Goal: Transaction & Acquisition: Purchase product/service

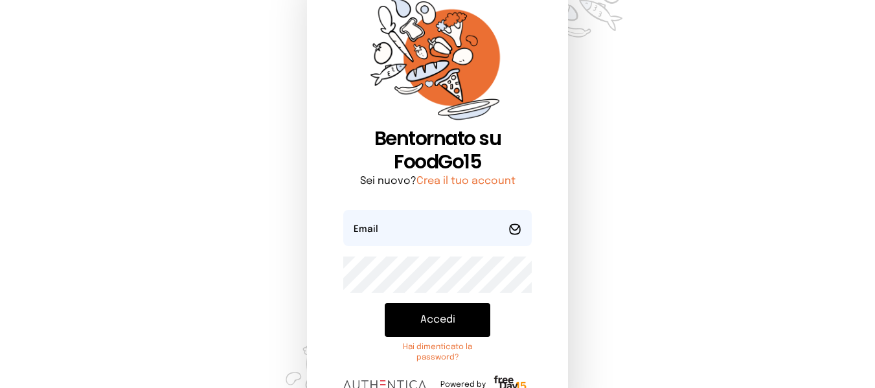
scroll to position [65, 0]
type input "**********"
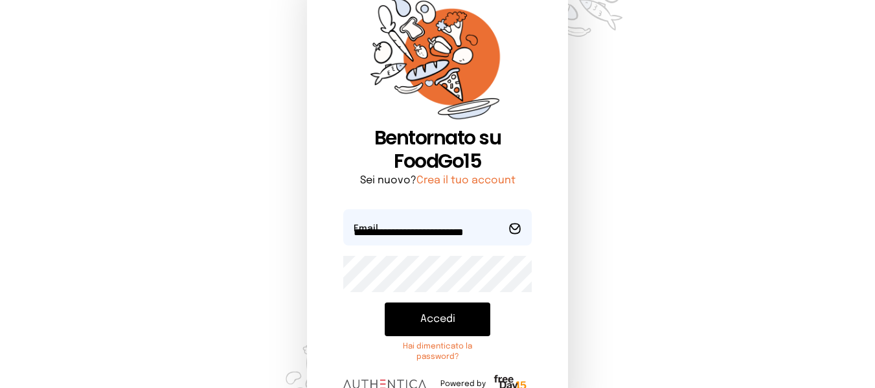
click at [397, 302] on button "Accedi" at bounding box center [438, 319] width 106 height 34
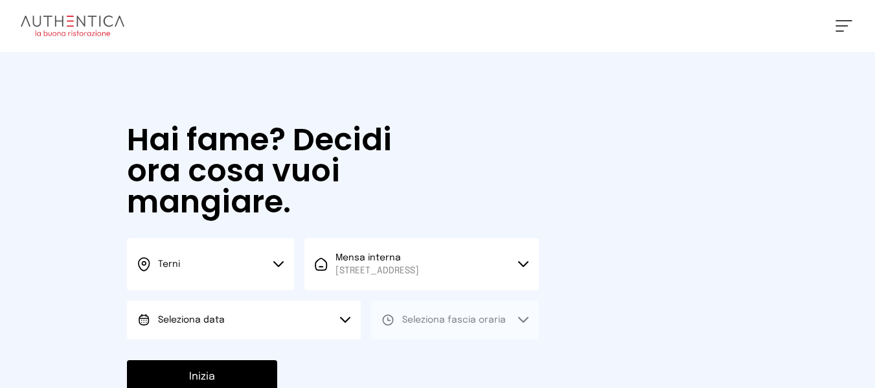
click at [295, 325] on button "Seleziona data" at bounding box center [244, 320] width 234 height 39
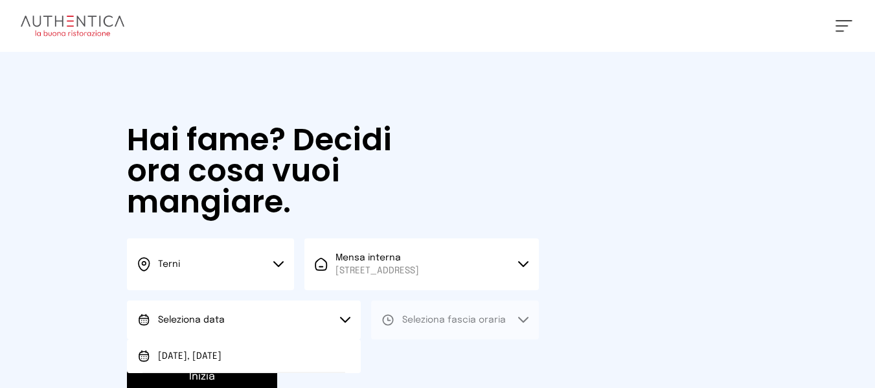
drag, startPoint x: 330, startPoint y: 354, endPoint x: 469, endPoint y: 330, distance: 140.8
click at [331, 354] on li "[DATE], [DATE]" at bounding box center [244, 356] width 234 height 34
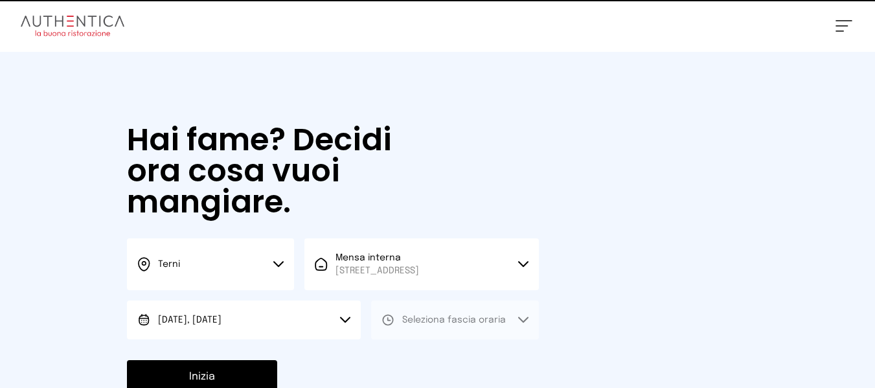
click at [479, 326] on span "Seleziona fascia oraria" at bounding box center [454, 319] width 104 height 13
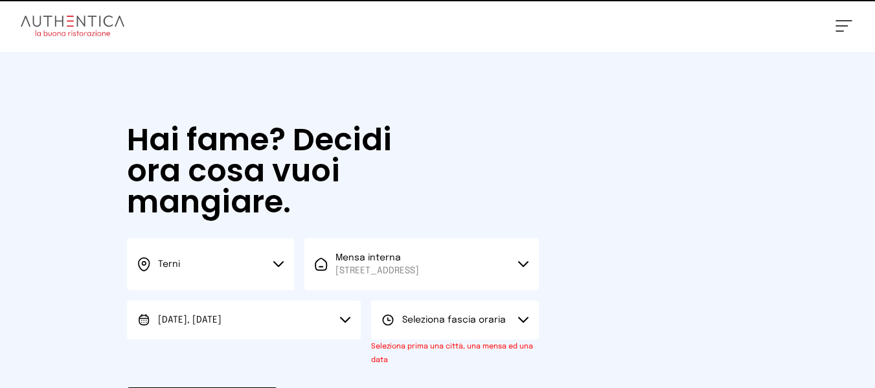
click at [453, 353] on div "Seleziona fascia oraria Seleziona prima una città, una mensa ed una data Scegli…" at bounding box center [454, 334] width 167 height 66
click at [498, 297] on div "Terni Scegli la città [GEOGRAPHIC_DATA] Mensa interna [STREET_ADDRESS] Scegli l…" at bounding box center [333, 302] width 412 height 128
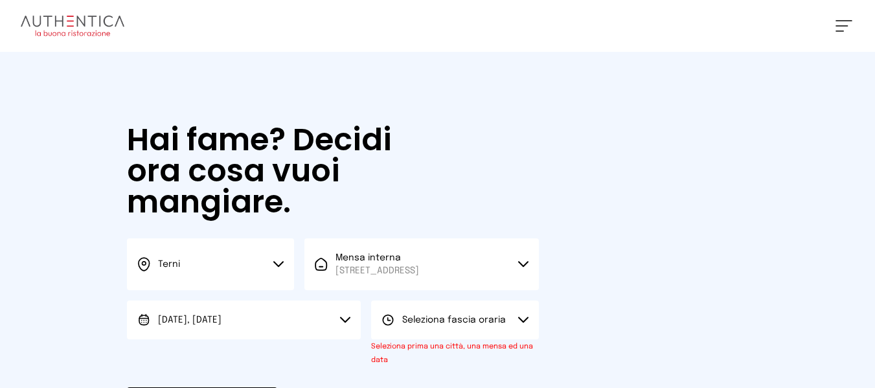
drag, startPoint x: 475, startPoint y: 319, endPoint x: 470, endPoint y: 337, distance: 18.1
click at [475, 321] on span "Seleziona fascia oraria" at bounding box center [454, 319] width 104 height 9
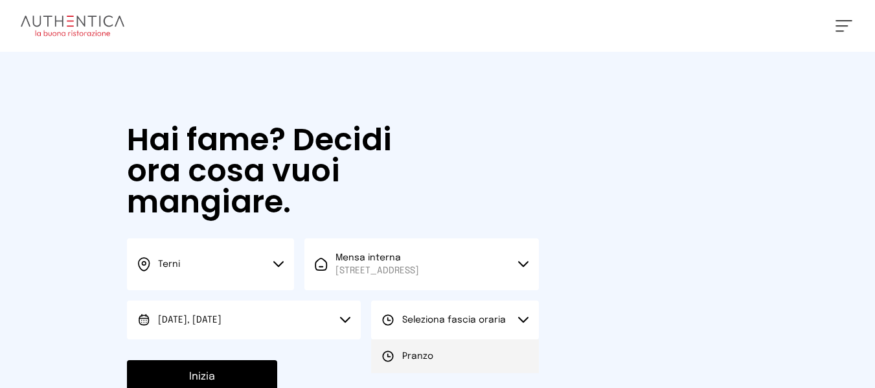
click at [451, 361] on li "Pranzo" at bounding box center [454, 356] width 167 height 34
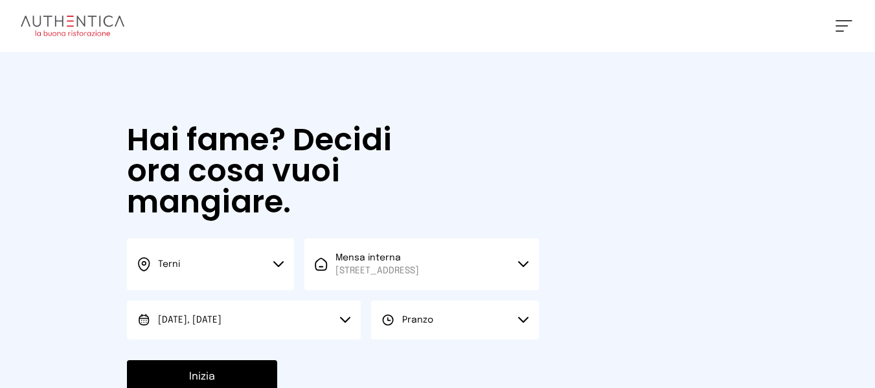
click at [257, 378] on button "Inizia" at bounding box center [202, 377] width 150 height 34
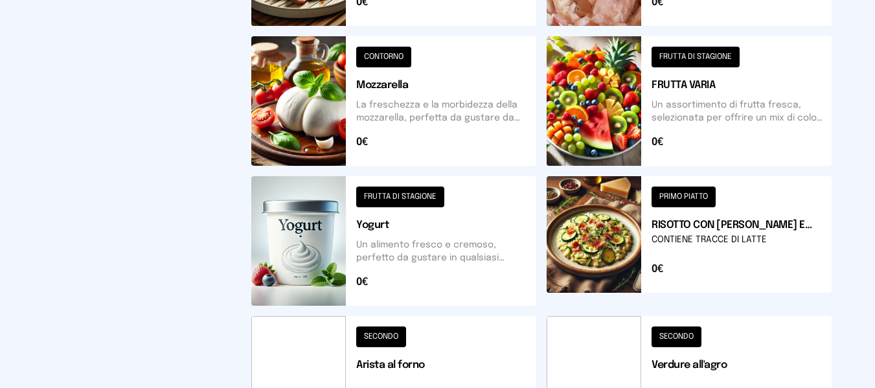
scroll to position [659, 0]
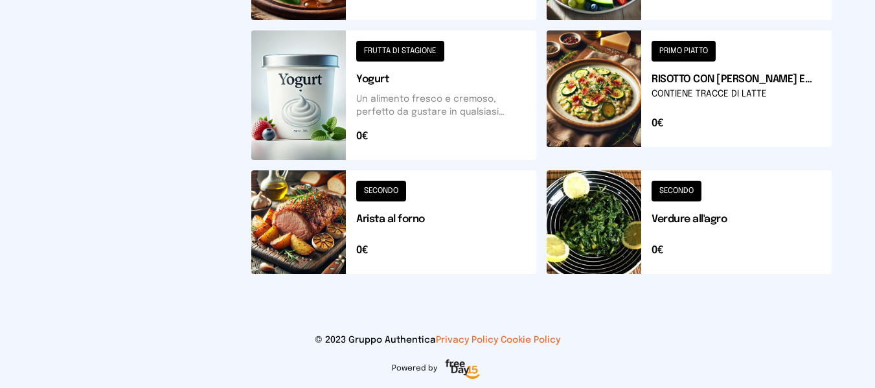
click at [451, 264] on button at bounding box center [393, 222] width 285 height 104
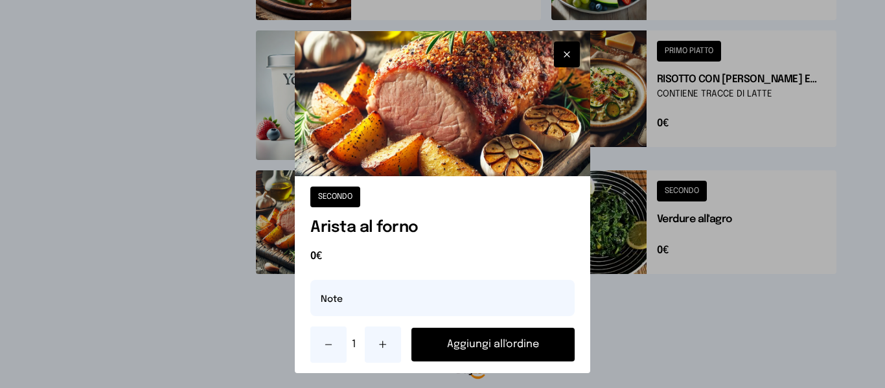
click at [497, 346] on button "Aggiungi all'ordine" at bounding box center [492, 345] width 163 height 34
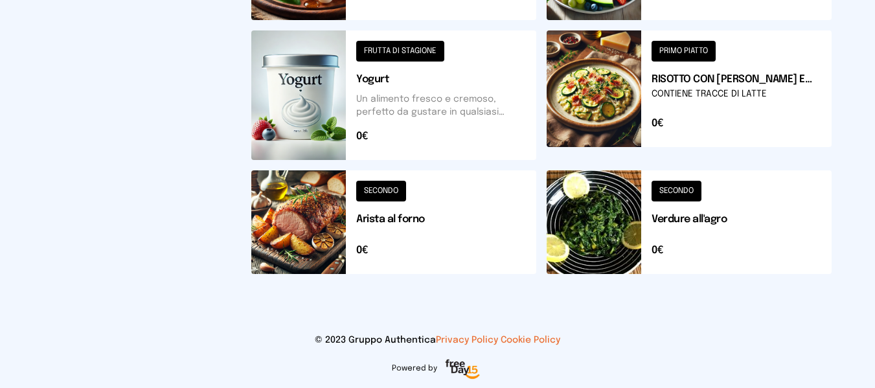
click at [730, 109] on button at bounding box center [689, 95] width 285 height 130
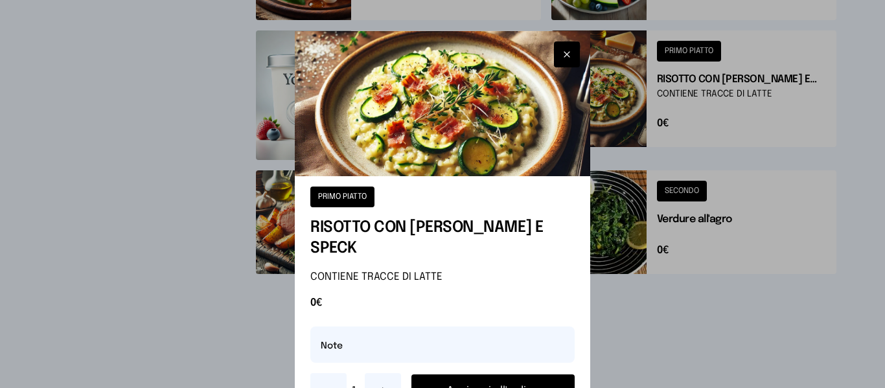
click at [533, 374] on button "Aggiungi all'ordine" at bounding box center [492, 391] width 163 height 34
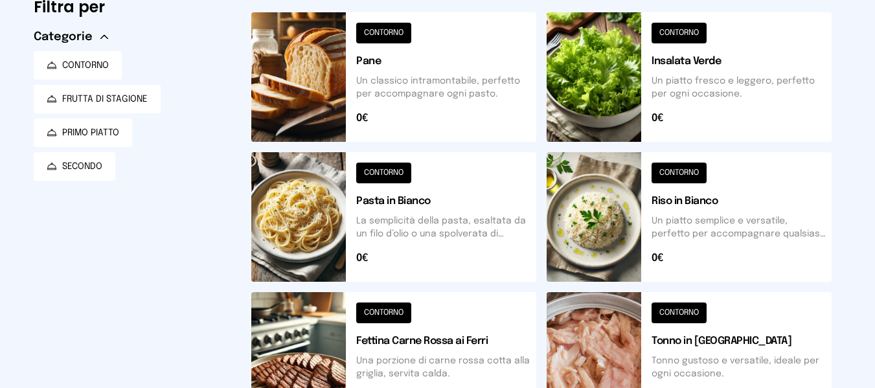
scroll to position [0, 0]
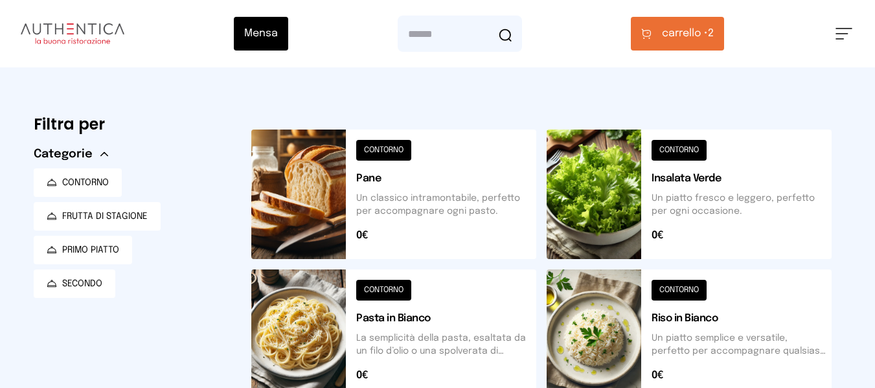
click at [686, 19] on button "carrello • 2" at bounding box center [677, 34] width 93 height 34
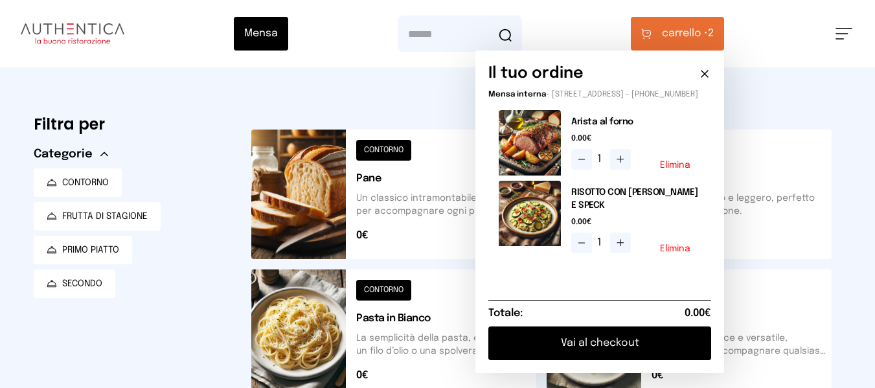
click at [609, 384] on button at bounding box center [689, 334] width 285 height 130
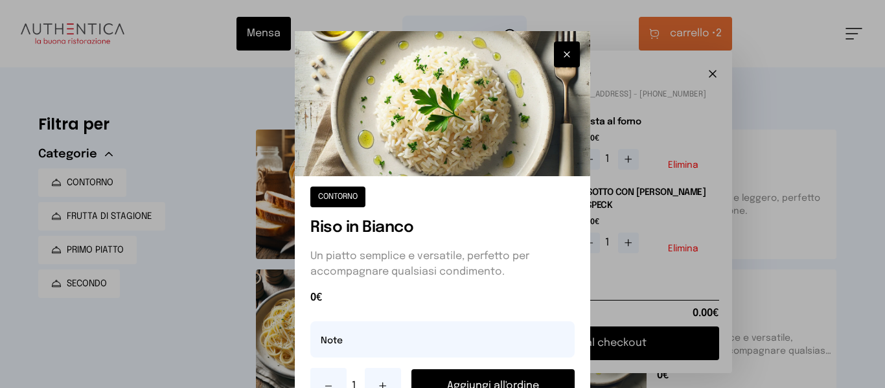
click at [565, 51] on icon "button" at bounding box center [566, 54] width 10 height 13
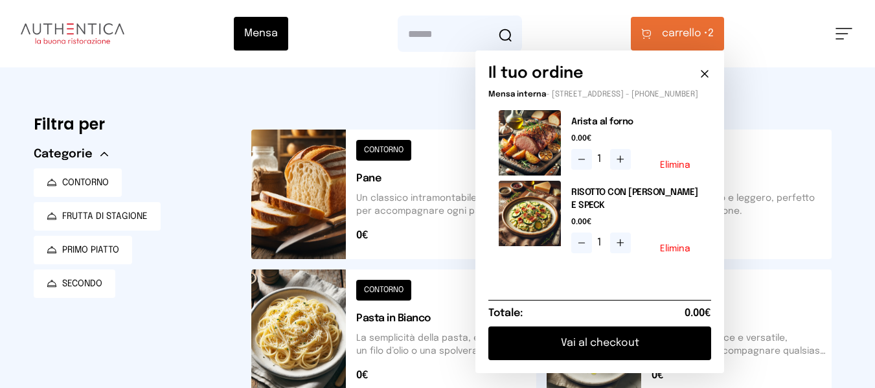
click at [615, 373] on div "Il tuo ordine Mensa interna - [STREET_ADDRESS] - [PHONE_NUMBER] Arista al forno…" at bounding box center [599, 212] width 249 height 323
click at [624, 357] on button "Vai al checkout" at bounding box center [599, 343] width 223 height 34
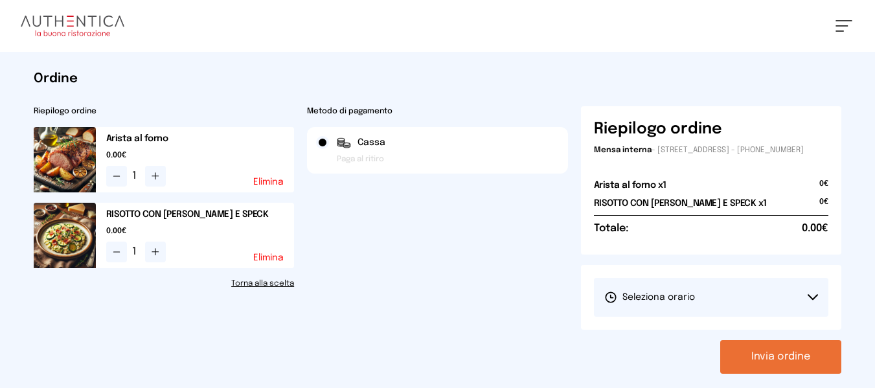
click at [639, 315] on button "Seleziona orario" at bounding box center [711, 297] width 235 height 39
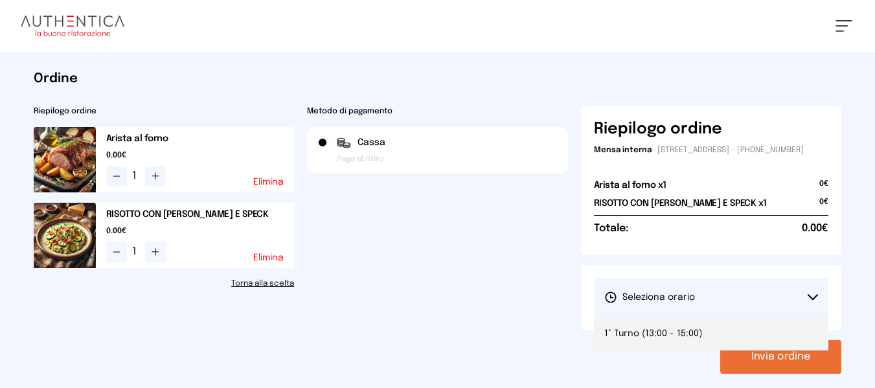
click at [631, 340] on span "1° Turno (13:00 - 15:00)" at bounding box center [653, 333] width 98 height 13
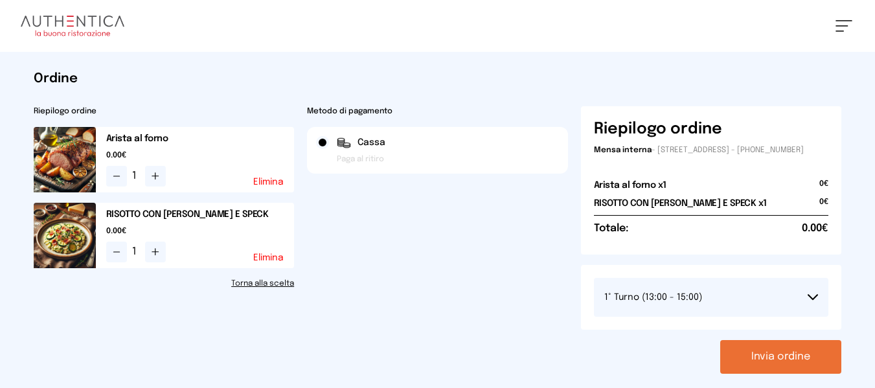
click at [773, 374] on button "Invia ordine" at bounding box center [780, 357] width 121 height 34
